Goal: Task Accomplishment & Management: Manage account settings

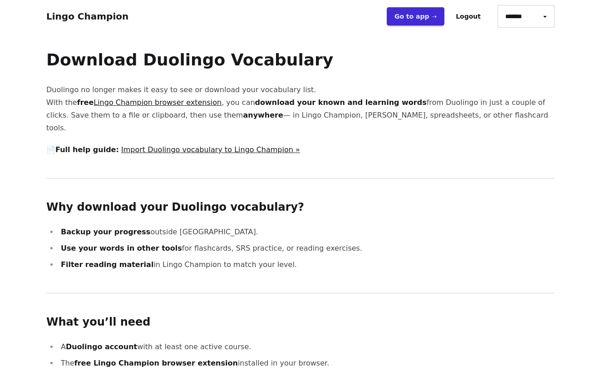
click at [488, 18] on button "Logout" at bounding box center [468, 16] width 40 height 18
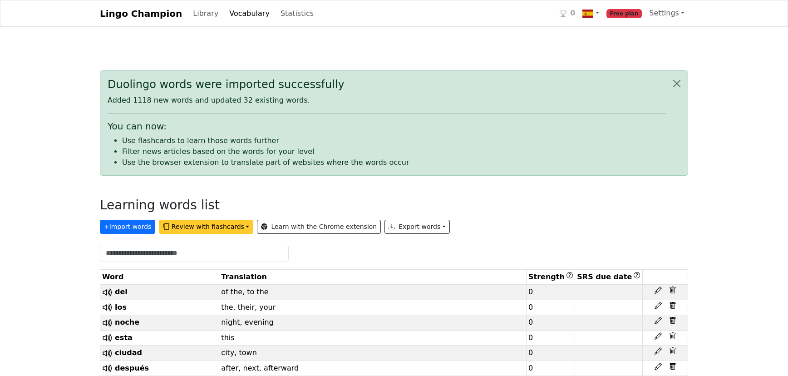
click at [231, 234] on button "Review with flashcards" at bounding box center [206, 227] width 94 height 14
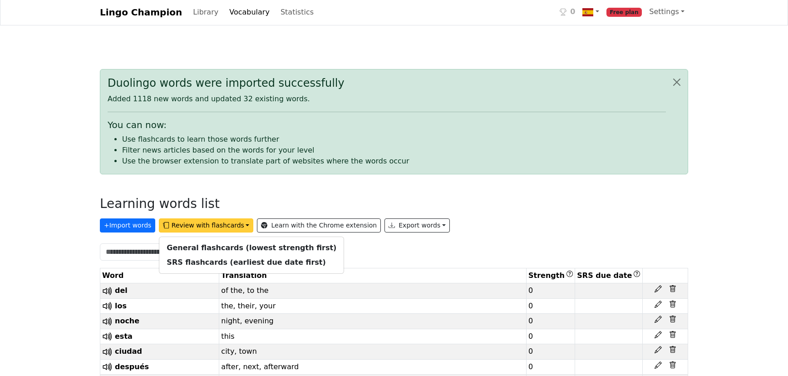
scroll to position [2, 0]
click at [249, 266] on strong "SRS flashcards (earliest due date first)" at bounding box center [246, 261] width 159 height 9
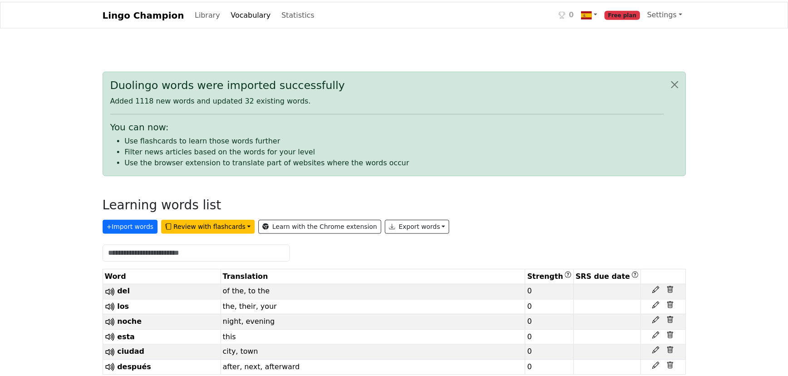
scroll to position [2, 0]
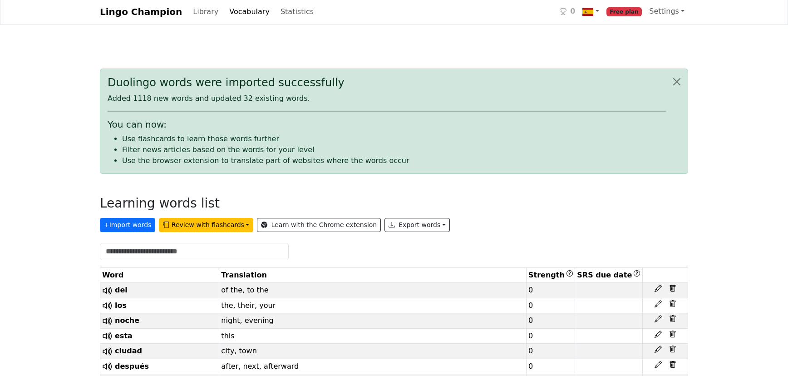
click at [270, 16] on link "Vocabulary" at bounding box center [250, 12] width 48 height 18
click at [128, 232] on button "+ Import words" at bounding box center [127, 225] width 55 height 14
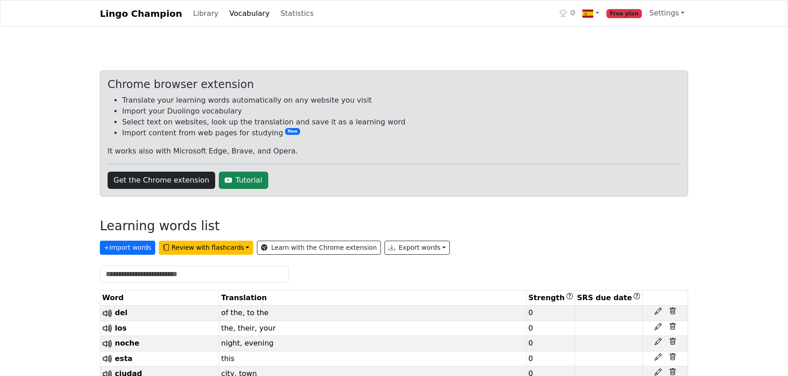
scroll to position [2, 0]
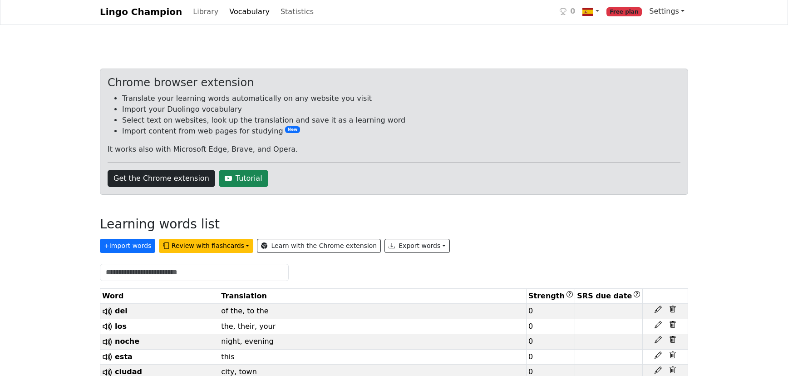
click at [664, 12] on link "Settings" at bounding box center [666, 11] width 43 height 18
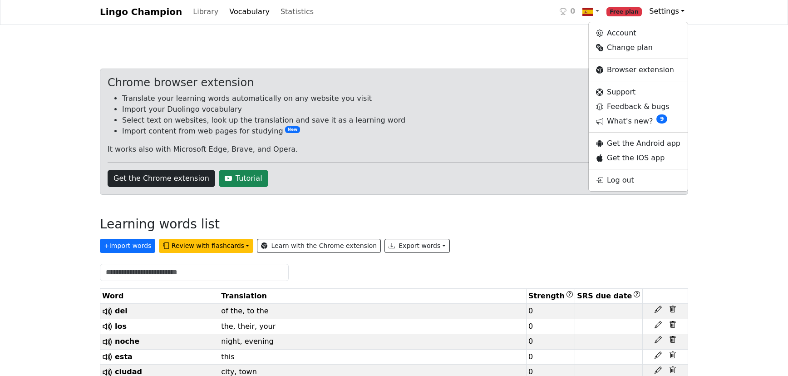
click at [664, 12] on link "Settings" at bounding box center [666, 11] width 43 height 18
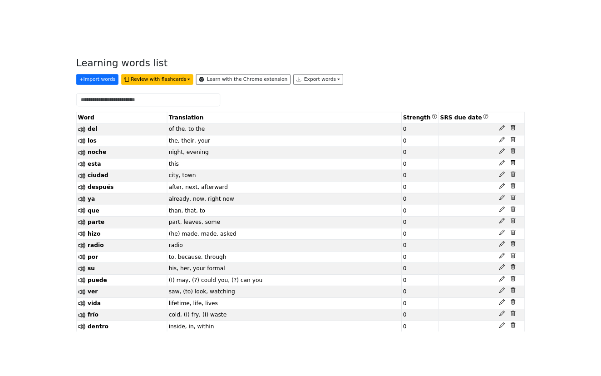
scroll to position [202, 0]
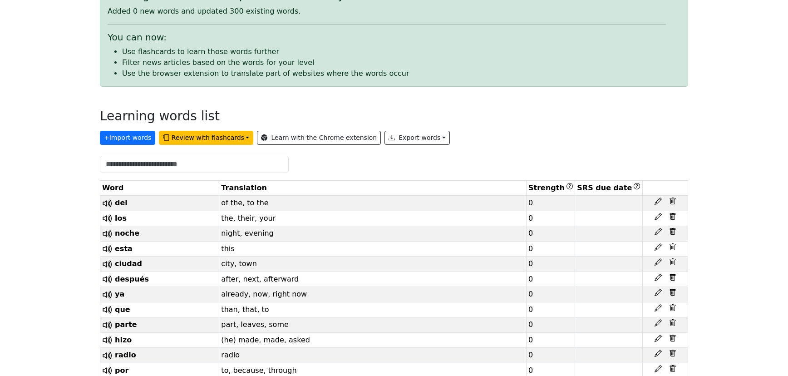
scroll to position [91, 0]
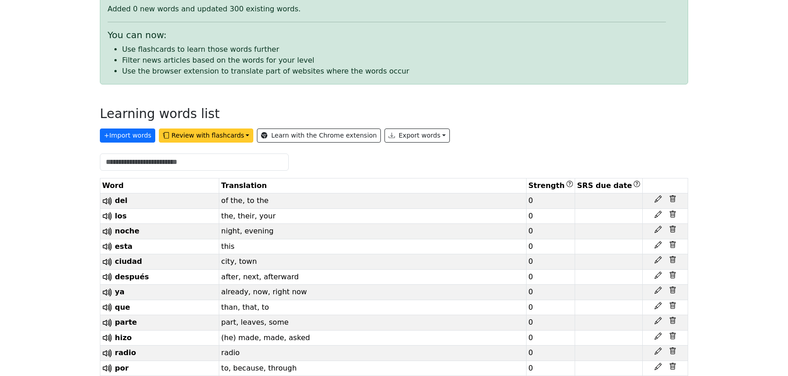
click at [253, 142] on button "Review with flashcards" at bounding box center [206, 135] width 94 height 14
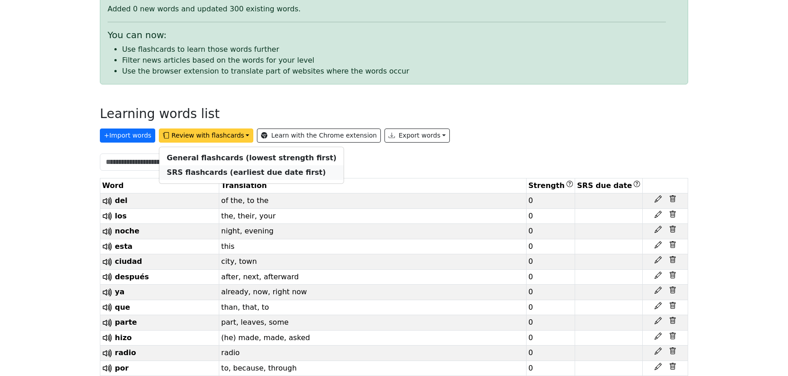
click at [302, 177] on strong "SRS flashcards (earliest due date first)" at bounding box center [246, 172] width 159 height 9
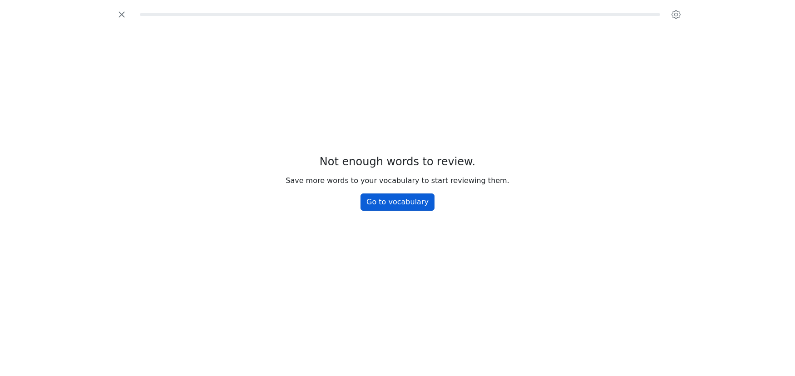
click at [386, 210] on link "Go to vocabulary" at bounding box center [397, 201] width 74 height 17
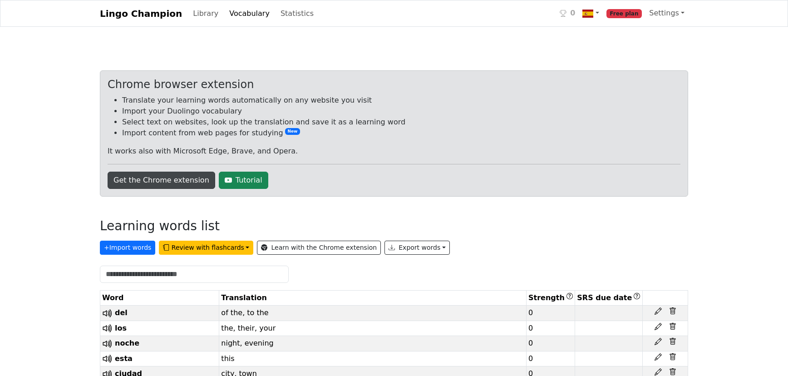
click at [180, 189] on link "Get the Chrome extension" at bounding box center [162, 180] width 108 height 17
